Goal: Communication & Community: Answer question/provide support

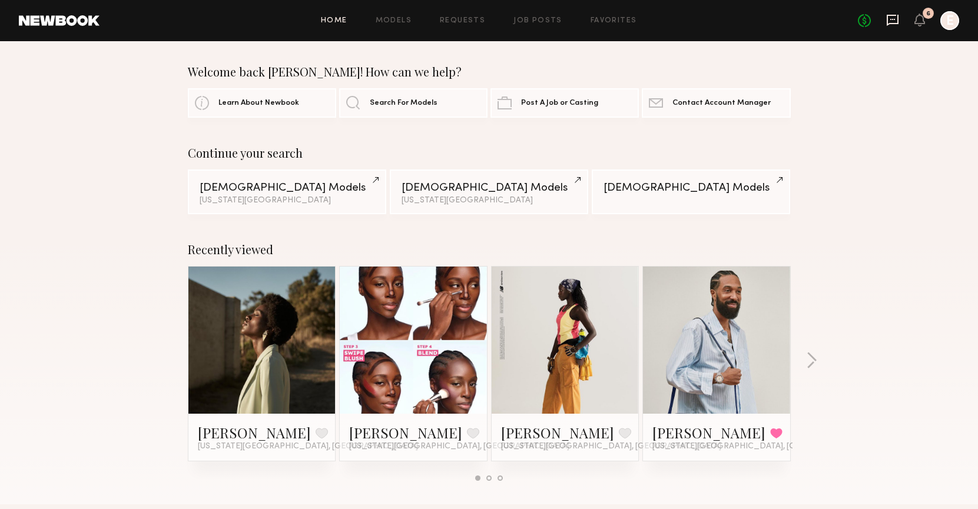
click at [893, 21] on icon at bounding box center [892, 20] width 13 height 13
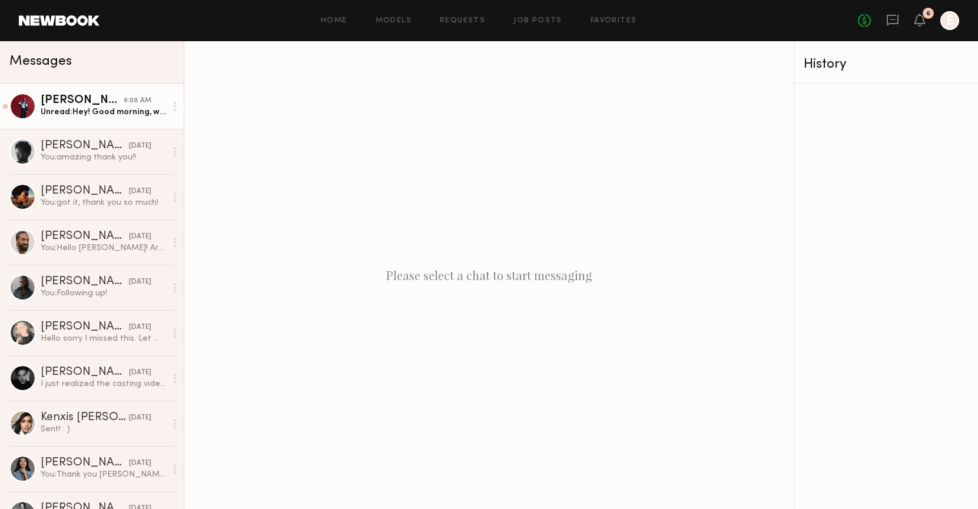
click at [117, 100] on div "[PERSON_NAME]" at bounding box center [82, 101] width 83 height 12
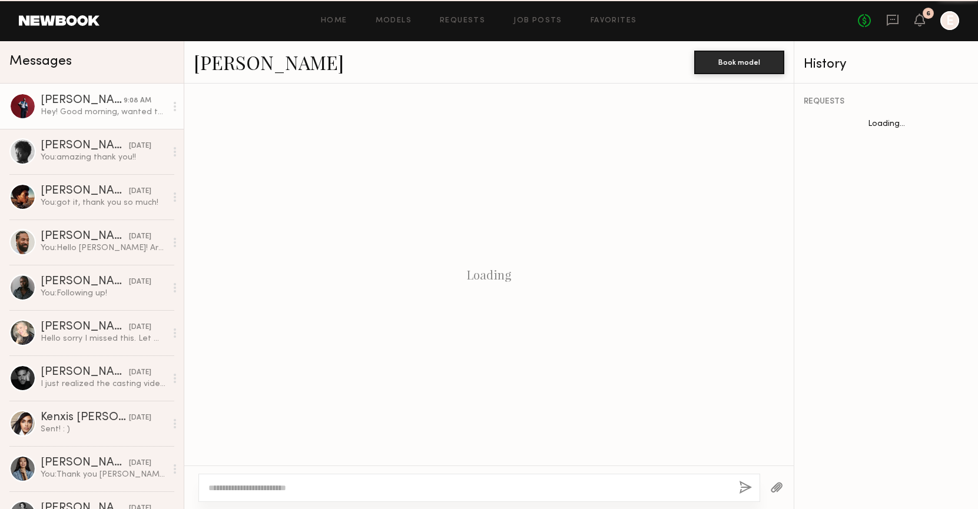
scroll to position [438, 0]
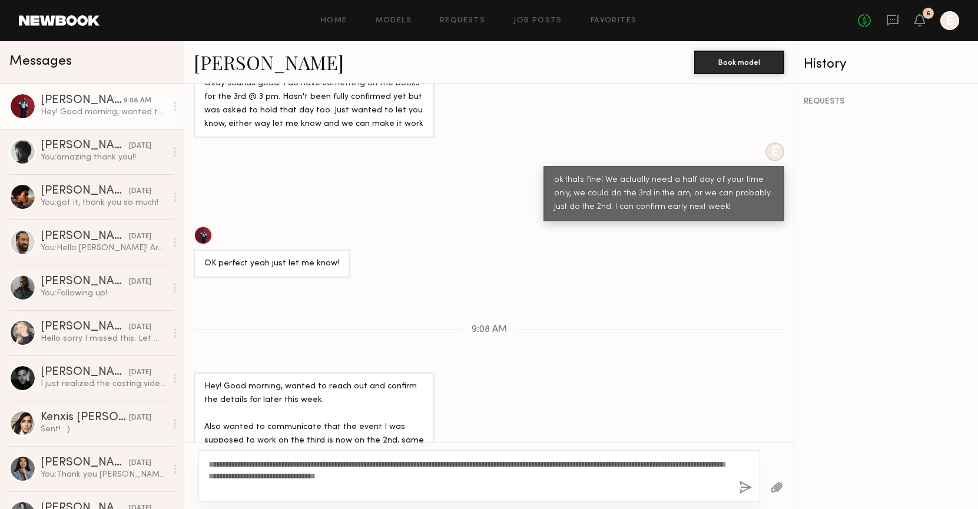
type textarea "**********"
click at [741, 485] on button "button" at bounding box center [745, 488] width 13 height 15
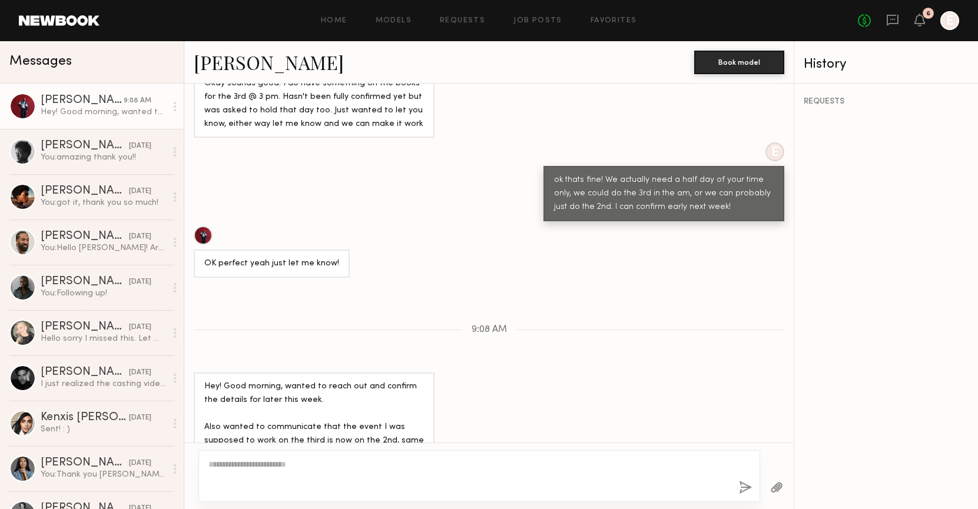
scroll to position [599, 0]
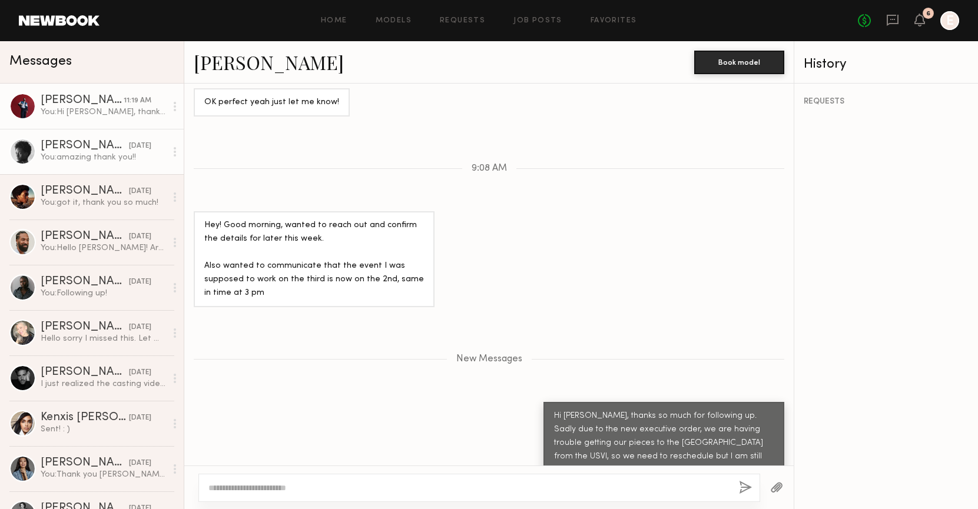
click at [113, 164] on link "[PERSON_NAME] [DATE] You: amazing thank you!!" at bounding box center [92, 151] width 184 height 45
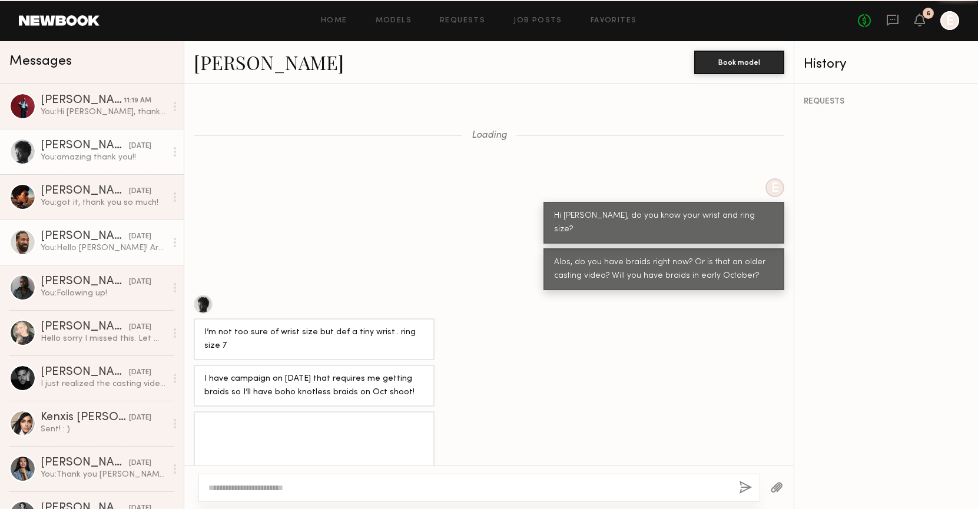
scroll to position [910, 0]
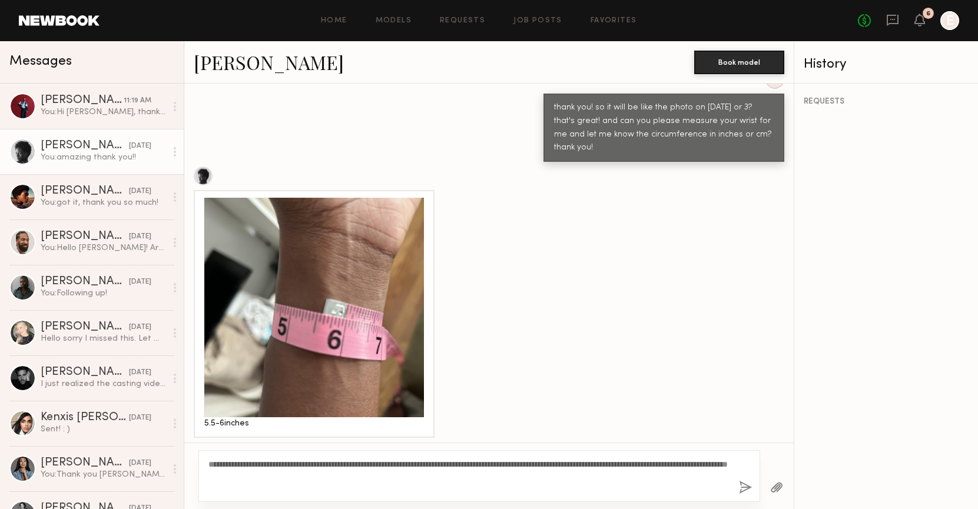
type textarea "**********"
click at [742, 489] on button "button" at bounding box center [745, 488] width 13 height 15
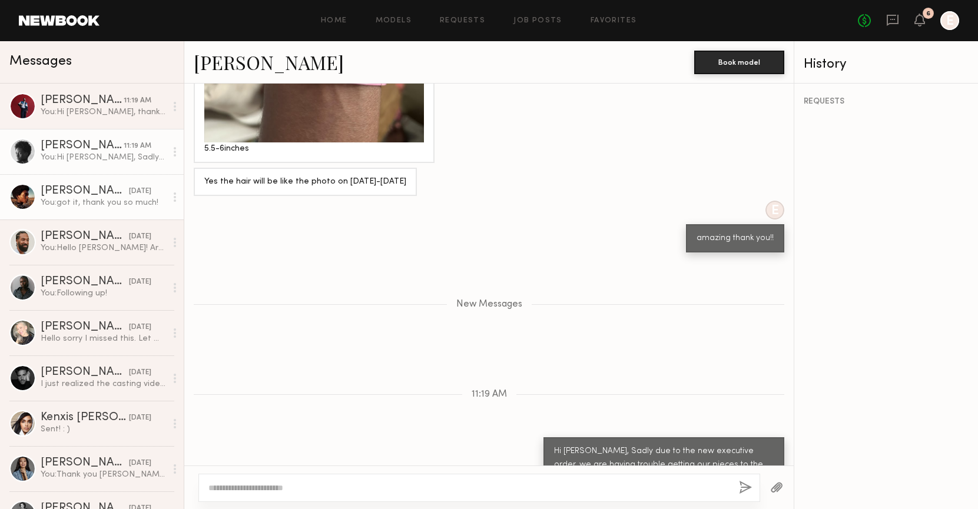
click at [82, 197] on div "[PERSON_NAME]" at bounding box center [85, 191] width 88 height 12
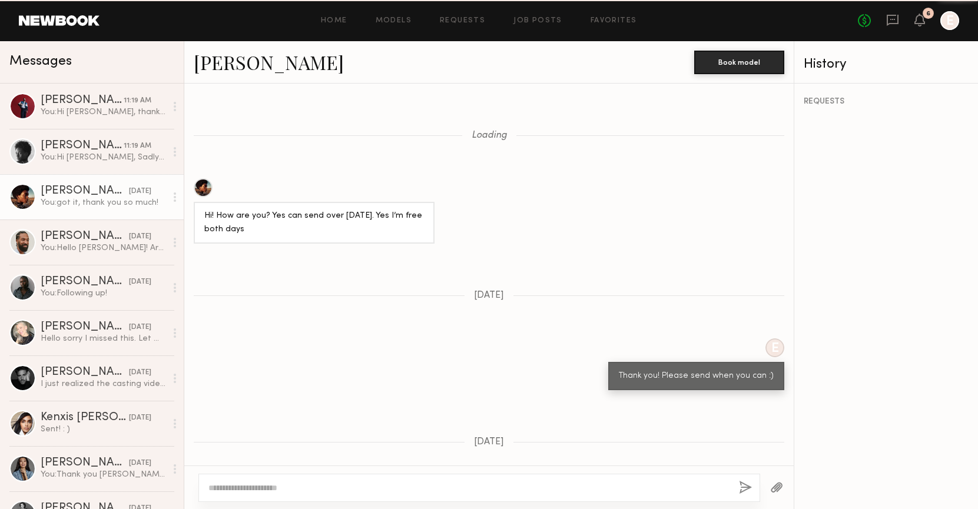
scroll to position [732, 0]
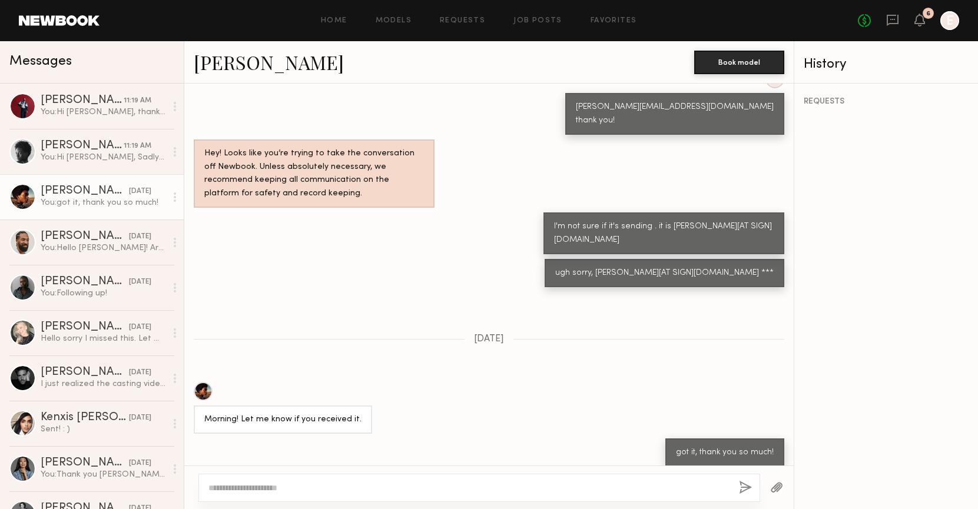
click at [325, 488] on textarea at bounding box center [468, 488] width 521 height 12
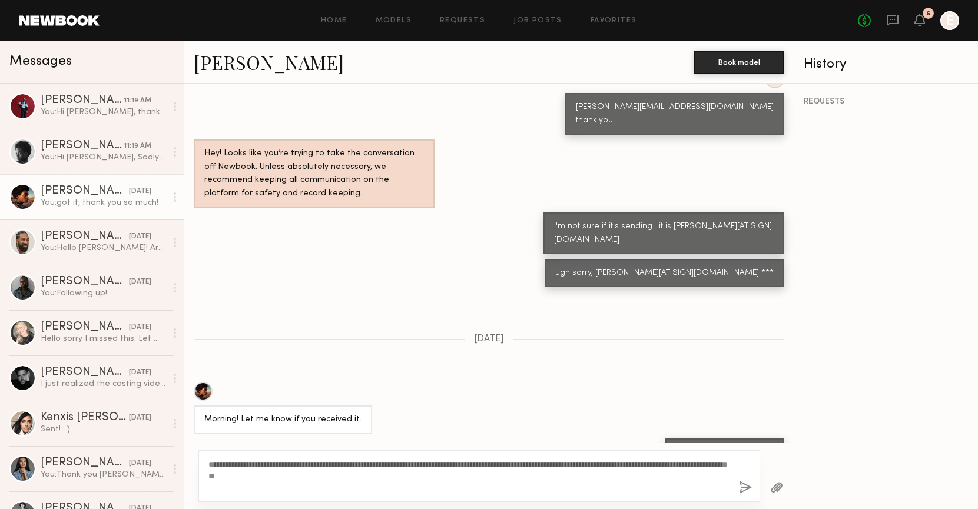
type textarea "**********"
click at [743, 490] on button "button" at bounding box center [745, 488] width 13 height 15
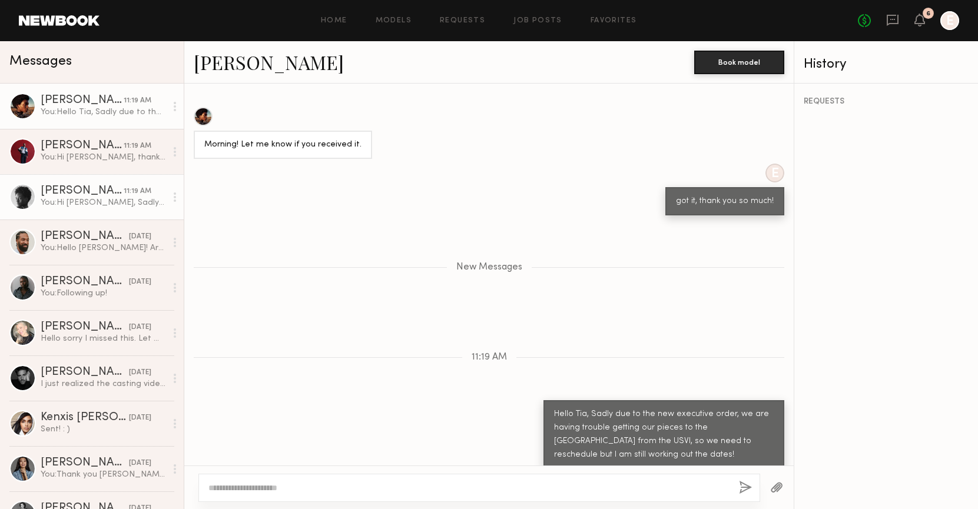
scroll to position [0, 0]
